Goal: Task Accomplishment & Management: Use online tool/utility

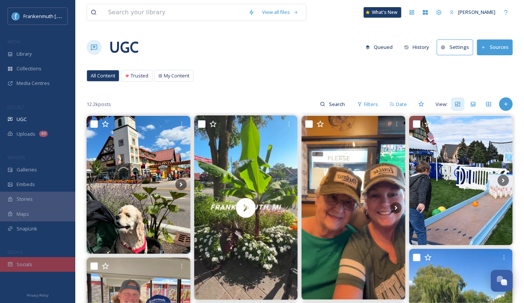
click at [46, 264] on div "Socials" at bounding box center [37, 264] width 75 height 15
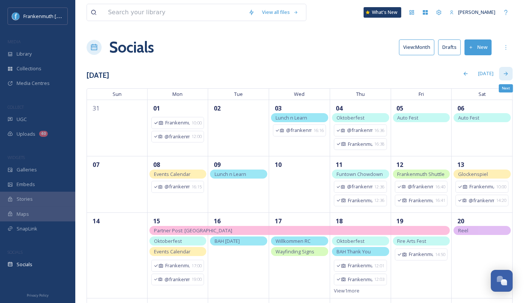
click at [506, 78] on div "Next" at bounding box center [506, 74] width 14 height 14
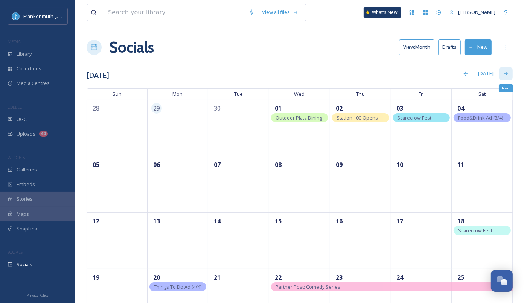
click at [507, 70] on div "Next" at bounding box center [506, 74] width 14 height 14
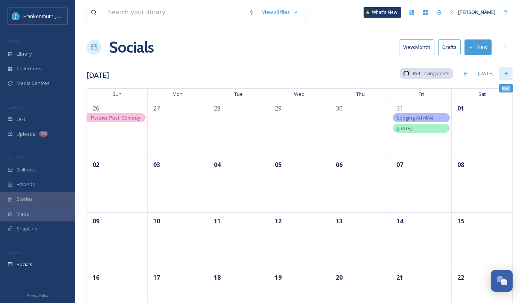
click at [507, 70] on div "Next" at bounding box center [506, 74] width 14 height 14
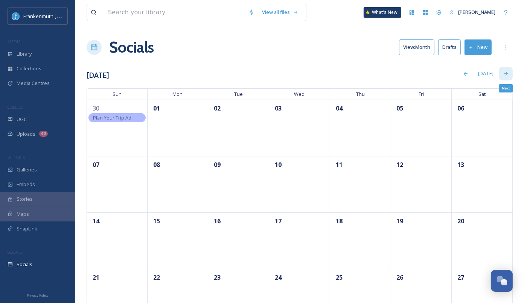
click at [506, 68] on div "Next" at bounding box center [506, 74] width 14 height 14
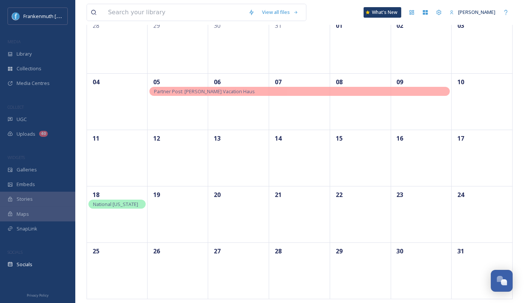
scroll to position [85, 0]
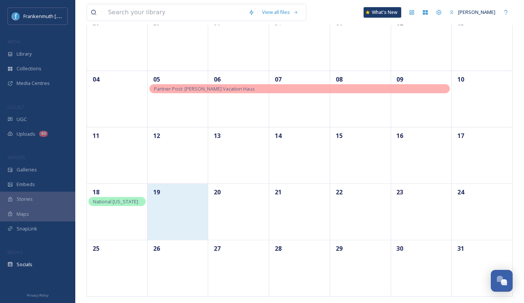
click at [186, 202] on div "19" at bounding box center [177, 212] width 61 height 56
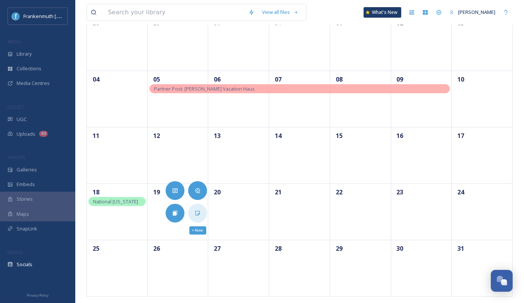
click at [196, 210] on icon at bounding box center [198, 213] width 6 height 6
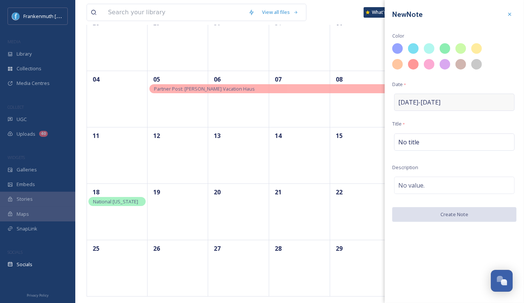
click at [418, 102] on span "[DATE] - [DATE]" at bounding box center [419, 102] width 42 height 9
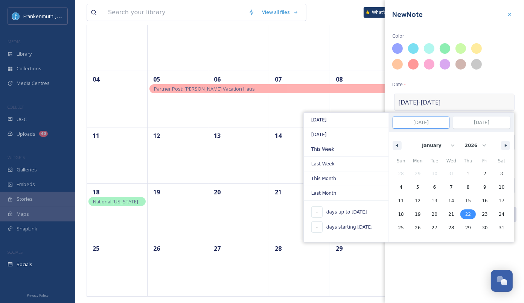
click at [472, 214] on span "22" at bounding box center [467, 215] width 17 height 10
type input "[DATE]"
click at [414, 215] on span "19" at bounding box center [417, 215] width 17 height 10
type input "[DATE]"
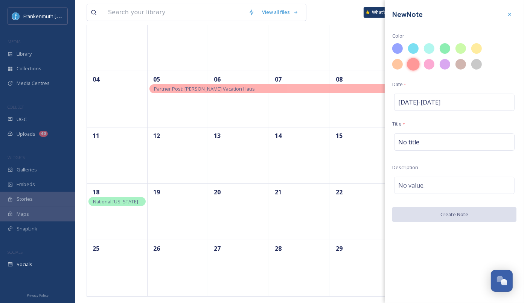
click at [410, 67] on div at bounding box center [413, 64] width 13 height 13
click at [426, 138] on div "No title" at bounding box center [454, 142] width 120 height 17
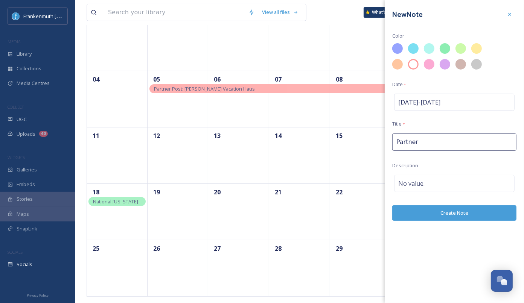
type input "Partner"
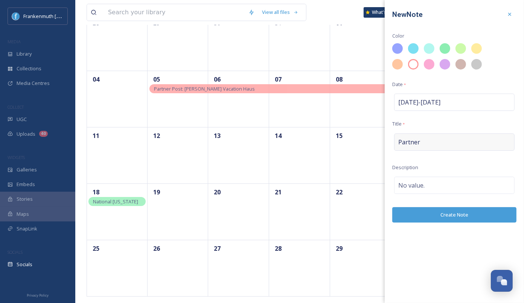
click at [444, 139] on div "Partner" at bounding box center [454, 142] width 120 height 17
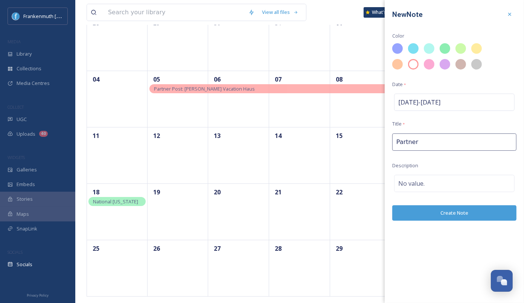
click at [444, 139] on input "Partner" at bounding box center [454, 142] width 124 height 17
type input "Partner Post: River View"
click at [482, 202] on div "New Note Color Date * [DATE] - [DATE] Title * Partner Post: River View Descript…" at bounding box center [454, 114] width 139 height 228
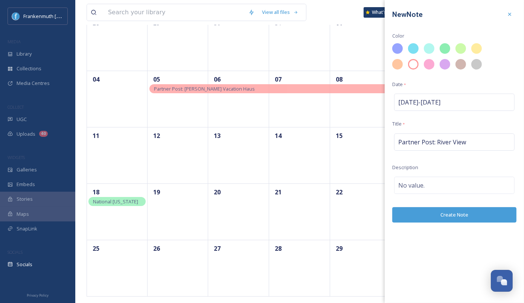
click at [483, 209] on button "Create Note" at bounding box center [454, 214] width 124 height 15
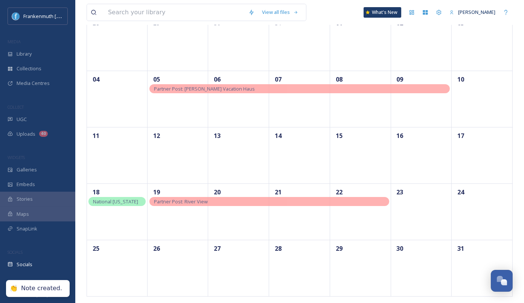
click at [359, 201] on div "Partner Post: River View" at bounding box center [269, 201] width 240 height 9
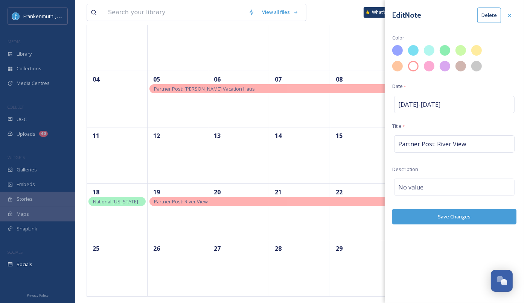
click at [477, 93] on div "Edit Note Delete Color Date * [DATE] - [DATE] Title * Partner Post: River View …" at bounding box center [454, 116] width 139 height 232
click at [471, 105] on div "[DATE] - [DATE]" at bounding box center [454, 104] width 120 height 17
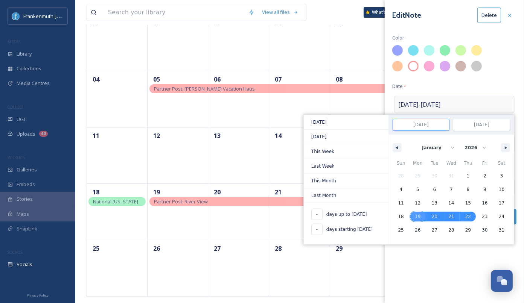
click at [419, 217] on span "19" at bounding box center [418, 217] width 6 height 14
click at [478, 215] on span "23" at bounding box center [484, 217] width 17 height 10
type input "[DATE]"
click at [454, 269] on div "Edit Note Delete Color Date * [DATE] - [DATE] [DATE] [DATE] This Week Last Week…" at bounding box center [454, 151] width 139 height 303
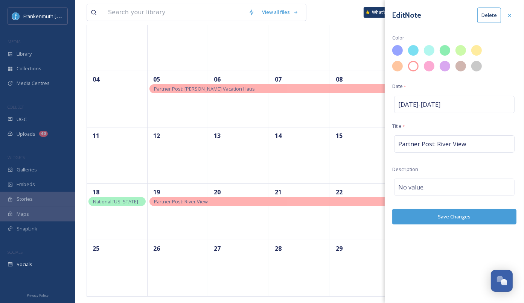
click at [460, 217] on button "Save Changes" at bounding box center [454, 216] width 124 height 15
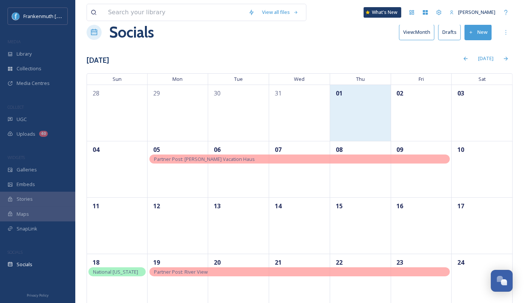
scroll to position [0, 0]
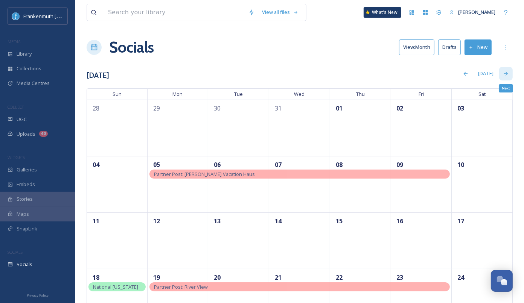
click at [504, 71] on icon at bounding box center [506, 74] width 6 height 6
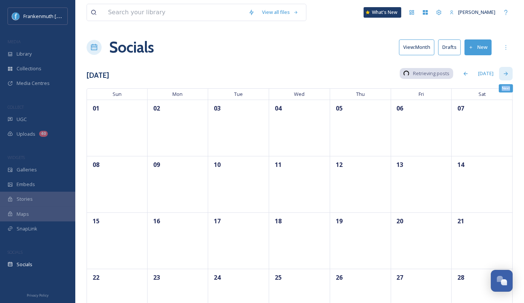
click at [504, 71] on icon at bounding box center [506, 74] width 6 height 6
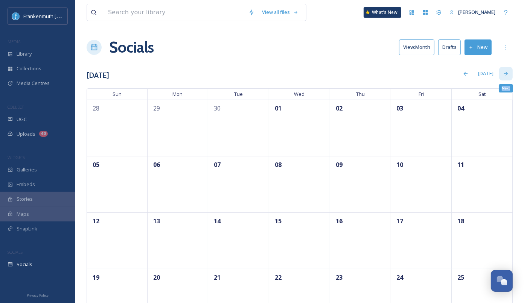
click at [504, 71] on icon at bounding box center [506, 74] width 6 height 6
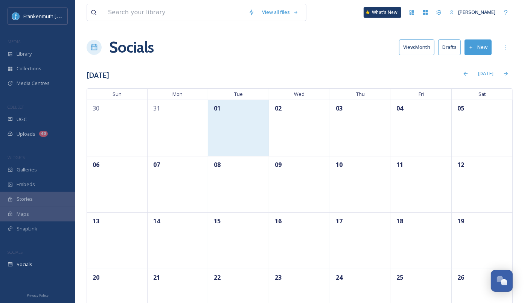
click at [231, 144] on div "01" at bounding box center [238, 128] width 61 height 56
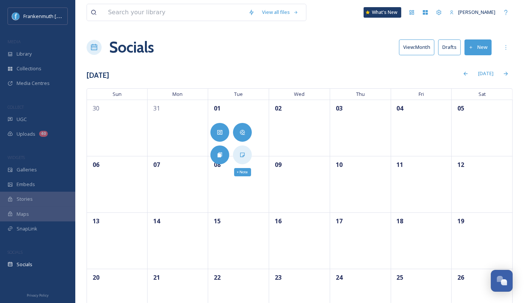
click at [240, 147] on div "+ Note" at bounding box center [242, 155] width 19 height 19
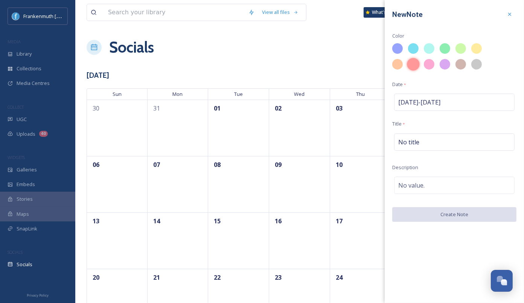
click at [412, 64] on div at bounding box center [413, 64] width 13 height 13
click at [414, 102] on span "[DATE] - [DATE]" at bounding box center [419, 102] width 42 height 9
select select "8"
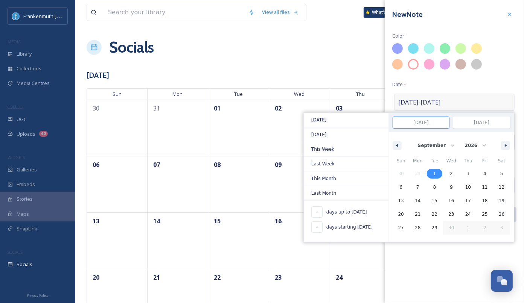
click at [436, 175] on span "1" at bounding box center [434, 174] width 3 height 14
click at [500, 170] on span "5" at bounding box center [501, 174] width 3 height 14
type input "[DATE]"
click at [471, 255] on div "New Note Color Date * [DATE] - [DATE] [DATE] [DATE] This Week Last Week This Mo…" at bounding box center [454, 151] width 139 height 303
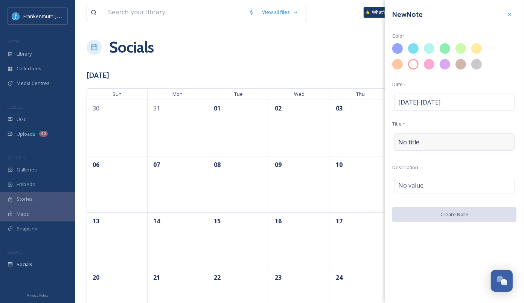
click at [439, 146] on div "No title" at bounding box center [454, 142] width 120 height 17
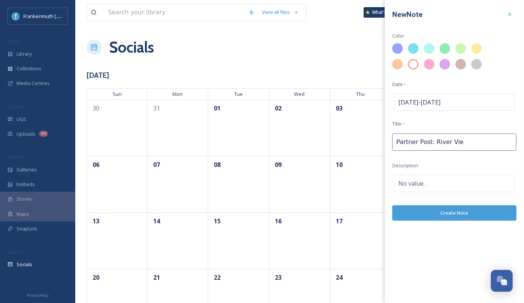
type input "Partner Post: River View"
click at [496, 208] on button "Create Note" at bounding box center [454, 212] width 124 height 15
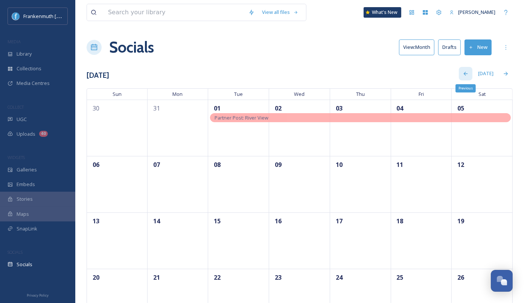
click at [467, 71] on icon at bounding box center [465, 74] width 6 height 6
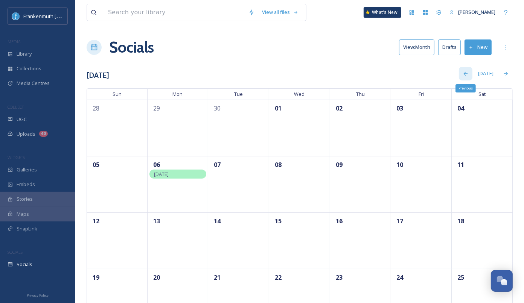
click at [467, 71] on icon at bounding box center [465, 74] width 6 height 6
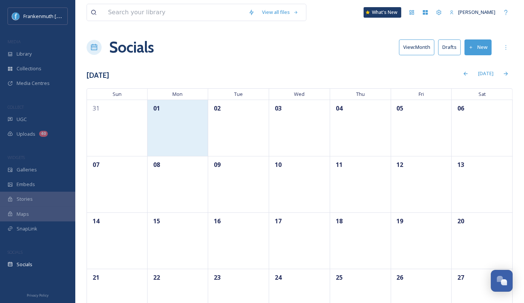
click at [198, 138] on div "01" at bounding box center [177, 128] width 61 height 56
click at [197, 141] on div "01" at bounding box center [177, 128] width 61 height 56
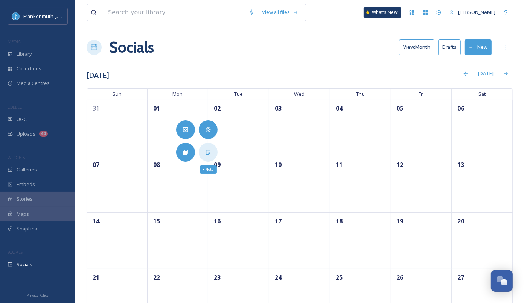
click at [208, 158] on div "+ Note" at bounding box center [208, 152] width 19 height 19
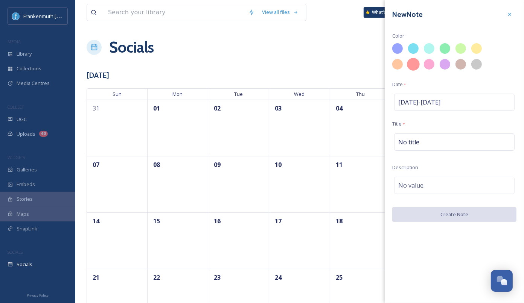
click at [413, 66] on div at bounding box center [413, 64] width 13 height 13
click at [428, 103] on span "[DATE] - [DATE]" at bounding box center [419, 102] width 42 height 9
select select "5"
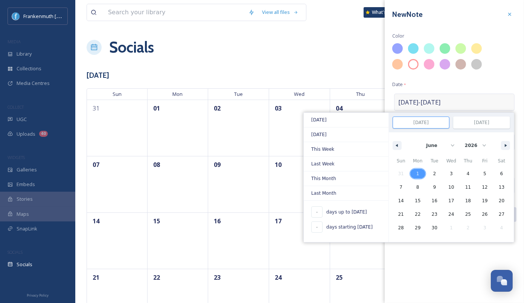
click at [416, 172] on span "1" at bounding box center [417, 174] width 17 height 10
click at [484, 172] on span "5" at bounding box center [484, 174] width 3 height 14
type input "[DATE]"
click at [442, 277] on div "New Note Color Date * [DATE] - [DATE] [DATE] [DATE] This Week Last Week This Mo…" at bounding box center [454, 151] width 139 height 303
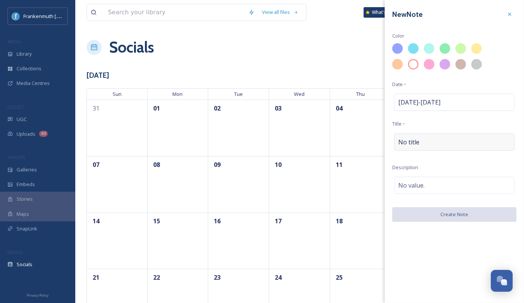
click at [428, 136] on div "No title" at bounding box center [454, 142] width 120 height 17
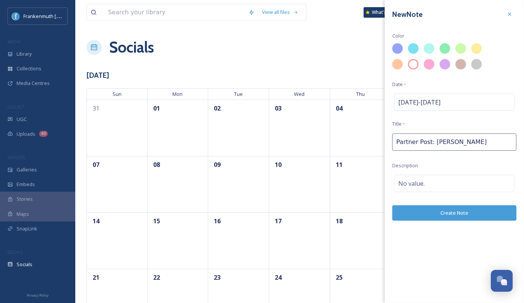
type input "Partner Post: [PERSON_NAME]"
click at [470, 216] on button "Create Note" at bounding box center [454, 212] width 124 height 15
